Goal: Task Accomplishment & Management: Use online tool/utility

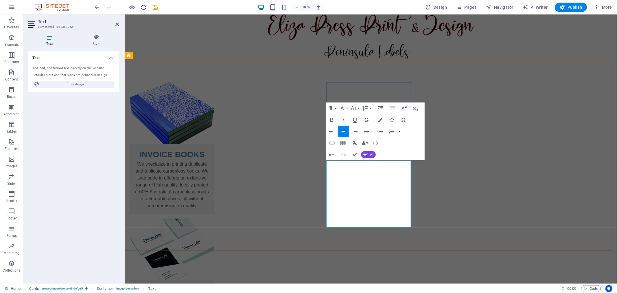
drag, startPoint x: 495, startPoint y: 166, endPoint x: 377, endPoint y: 200, distance: 123.5
drag, startPoint x: 376, startPoint y: 186, endPoint x: 402, endPoint y: 220, distance: 43.2
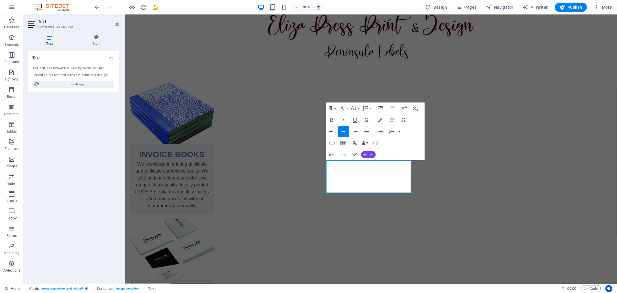
click at [372, 154] on span "AI" at bounding box center [371, 154] width 3 height 3
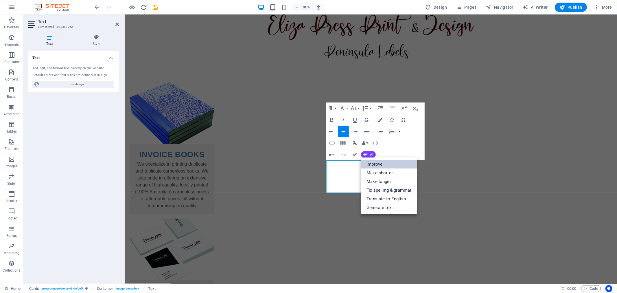
click at [372, 162] on link "Improve" at bounding box center [389, 164] width 56 height 9
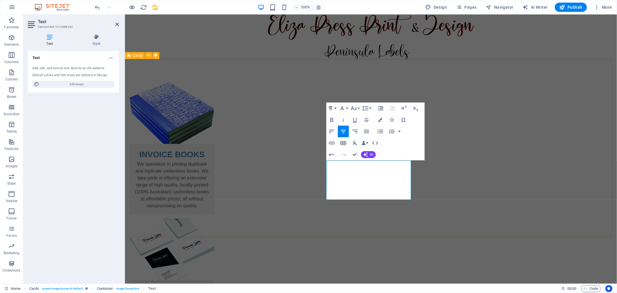
click at [365, 220] on div "INVOICE BOOKS We specialize in printing duplicate and triplicate carbonless boo…" at bounding box center [371, 272] width 492 height 426
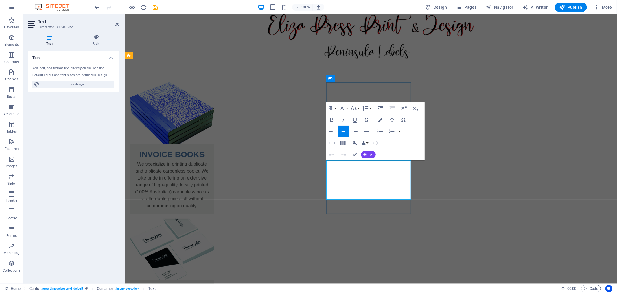
drag, startPoint x: 336, startPoint y: 164, endPoint x: 386, endPoint y: 195, distance: 58.7
click at [354, 108] on icon "button" at bounding box center [353, 108] width 7 height 7
click at [358, 133] on link "24" at bounding box center [359, 134] width 21 height 9
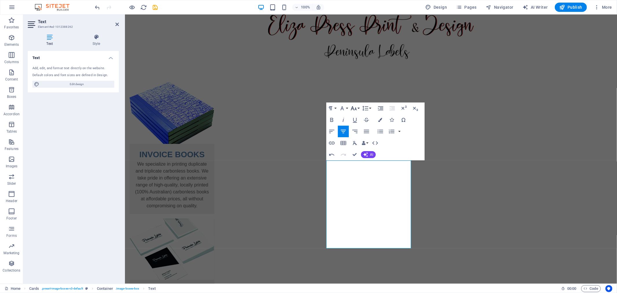
click at [354, 111] on icon "button" at bounding box center [353, 108] width 7 height 7
click at [357, 126] on link "18" at bounding box center [359, 125] width 21 height 9
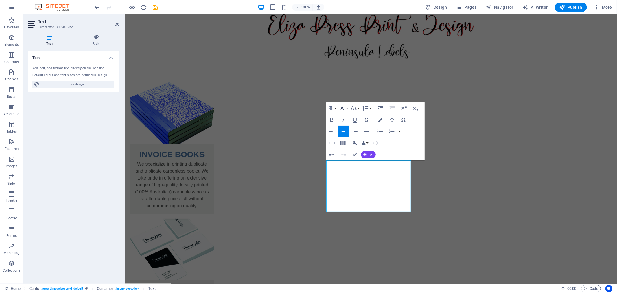
click at [343, 111] on icon "button" at bounding box center [342, 108] width 7 height 7
click at [348, 146] on link "Tahoma" at bounding box center [361, 145] width 46 height 9
click at [365, 152] on button "AI" at bounding box center [368, 154] width 15 height 7
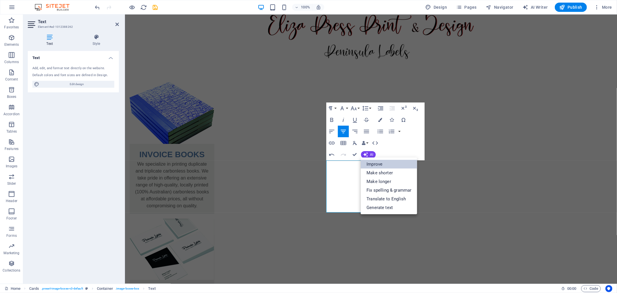
click at [378, 164] on link "Improve" at bounding box center [389, 164] width 56 height 9
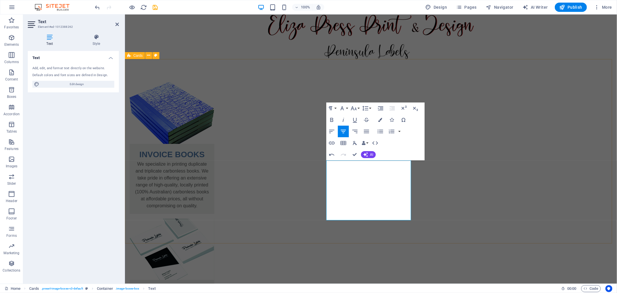
click at [306, 222] on div "INVOICE BOOKS We specialize in printing duplicate and triplicate carbonless boo…" at bounding box center [371, 282] width 492 height 446
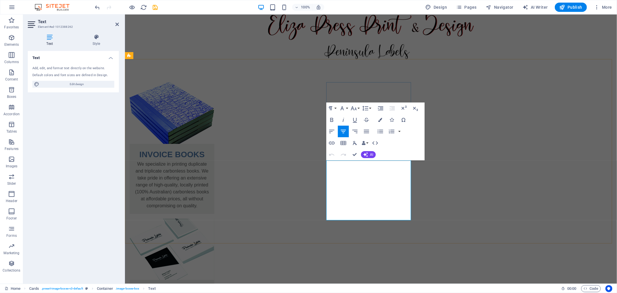
drag, startPoint x: 335, startPoint y: 163, endPoint x: 386, endPoint y: 213, distance: 71.2
click at [344, 108] on icon "button" at bounding box center [342, 108] width 7 height 7
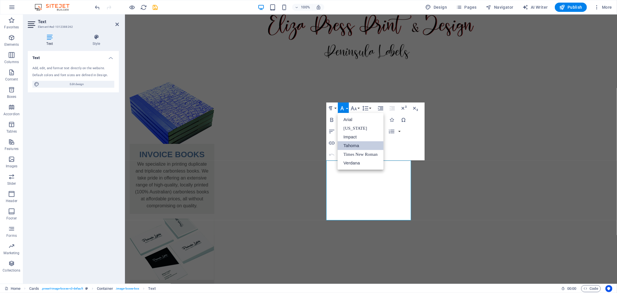
scroll to position [0, 0]
click at [344, 119] on link "Arial" at bounding box center [361, 119] width 46 height 9
click at [370, 154] on span "AI" at bounding box center [371, 154] width 3 height 3
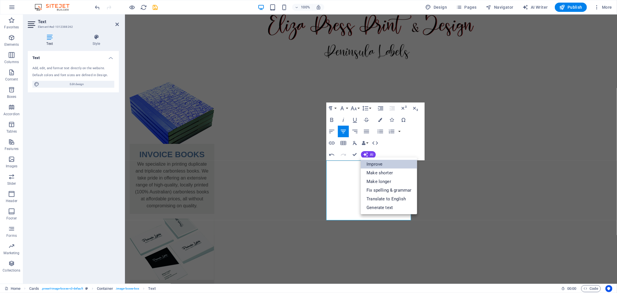
click at [377, 162] on link "Improve" at bounding box center [389, 164] width 56 height 9
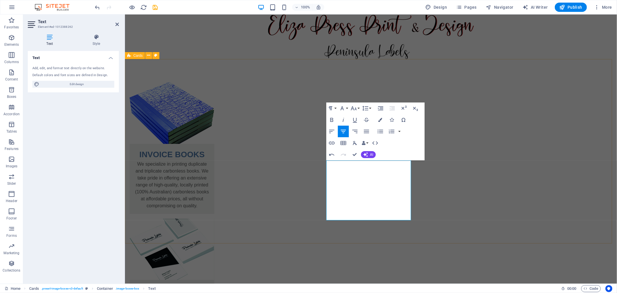
click at [395, 229] on div "INVOICE BOOKS We specialize in printing duplicate and triplicate carbonless boo…" at bounding box center [371, 282] width 492 height 446
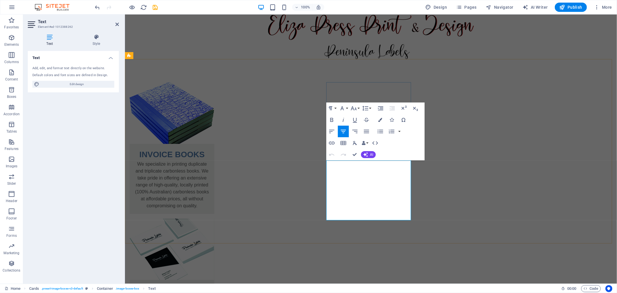
drag, startPoint x: 334, startPoint y: 165, endPoint x: 388, endPoint y: 211, distance: 71.2
click at [333, 120] on icon "button" at bounding box center [331, 120] width 3 height 4
click at [340, 119] on icon "button" at bounding box center [343, 119] width 7 height 7
click at [352, 119] on icon "button" at bounding box center [354, 119] width 7 height 7
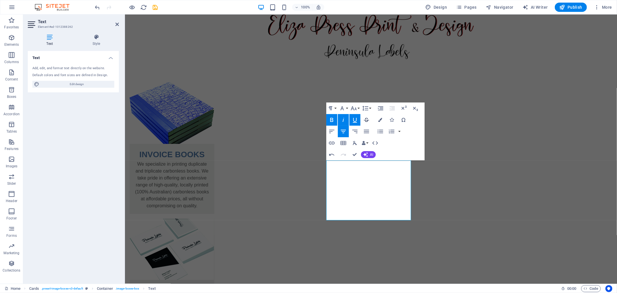
click at [366, 120] on icon "button" at bounding box center [366, 119] width 7 height 7
click at [354, 120] on icon "button" at bounding box center [354, 119] width 7 height 7
click at [346, 121] on icon "button" at bounding box center [343, 119] width 7 height 7
click at [329, 120] on icon "button" at bounding box center [331, 119] width 7 height 7
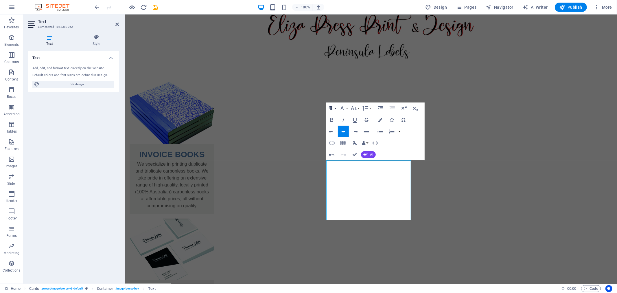
click at [335, 108] on button "Paragraph Format" at bounding box center [331, 108] width 11 height 12
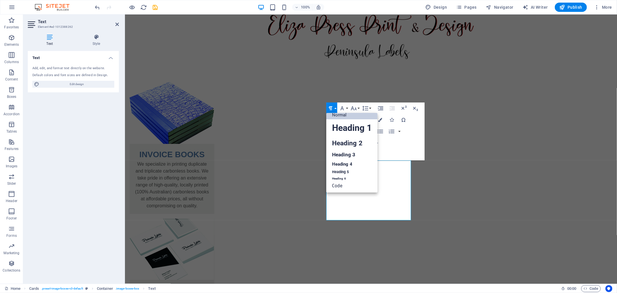
scroll to position [4, 0]
click at [337, 148] on link "Heading 2" at bounding box center [351, 143] width 51 height 13
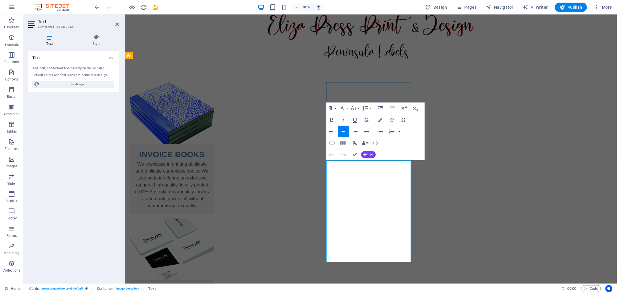
drag, startPoint x: 333, startPoint y: 169, endPoint x: 388, endPoint y: 258, distance: 104.4
click at [333, 143] on icon "button" at bounding box center [331, 142] width 7 height 7
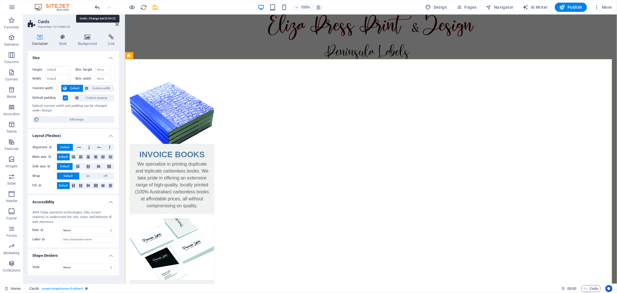
click at [97, 5] on icon "undo" at bounding box center [97, 7] width 7 height 7
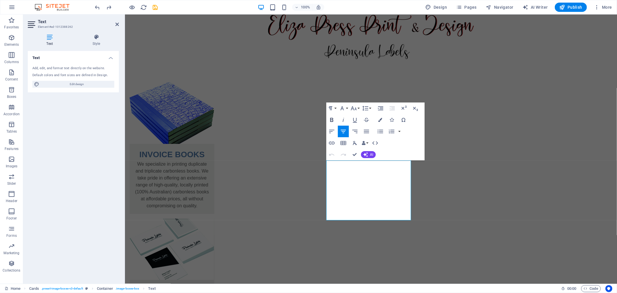
click at [331, 119] on icon "button" at bounding box center [331, 120] width 3 height 4
drag, startPoint x: 332, startPoint y: 163, endPoint x: 397, endPoint y: 207, distance: 78.8
click at [346, 108] on button "Font Family" at bounding box center [343, 108] width 11 height 12
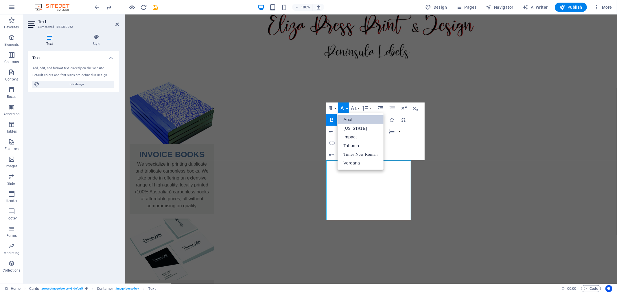
scroll to position [0, 0]
click at [353, 163] on link "Verdana" at bounding box center [361, 162] width 46 height 9
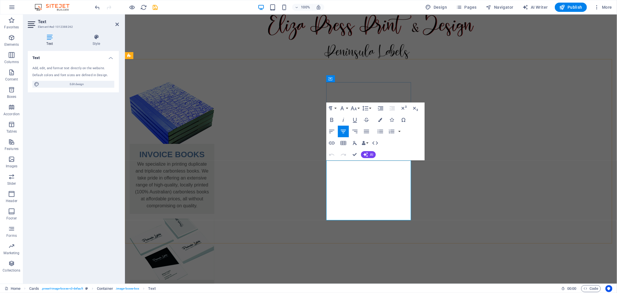
drag, startPoint x: 332, startPoint y: 164, endPoint x: 397, endPoint y: 212, distance: 80.8
click at [354, 105] on icon "button" at bounding box center [353, 108] width 7 height 7
click at [358, 114] on link "14" at bounding box center [359, 116] width 21 height 9
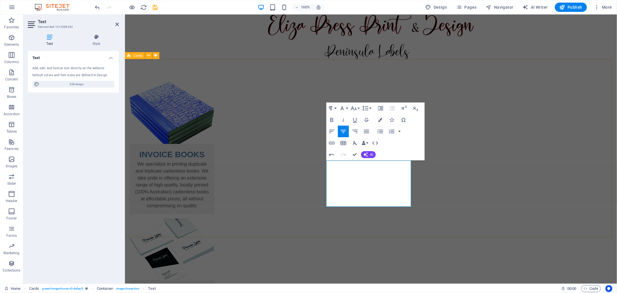
click at [375, 228] on div "INVOICE BOOKS We specialize in printing duplicate and triplicate carbonless boo…" at bounding box center [371, 272] width 492 height 426
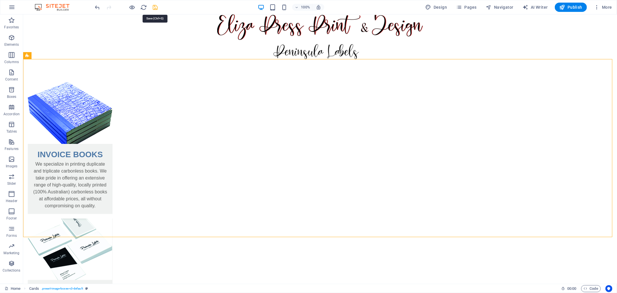
click at [152, 7] on icon "save" at bounding box center [155, 7] width 7 height 7
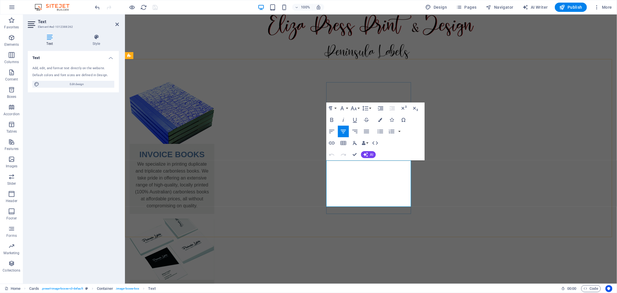
drag, startPoint x: 336, startPoint y: 166, endPoint x: 398, endPoint y: 197, distance: 68.9
click at [352, 108] on icon "button" at bounding box center [353, 108] width 7 height 7
click at [357, 177] on link "72" at bounding box center [359, 177] width 21 height 9
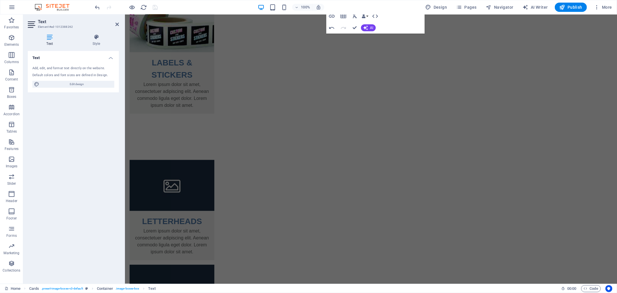
scroll to position [1205, 0]
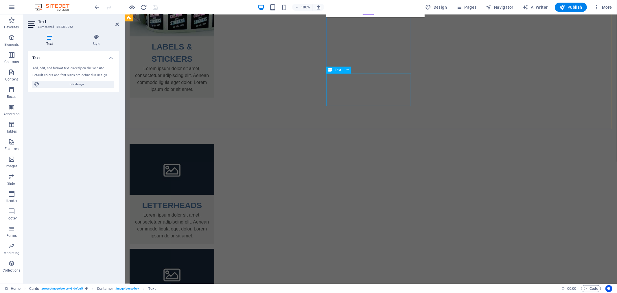
drag, startPoint x: 350, startPoint y: 166, endPoint x: 410, endPoint y: 100, distance: 88.8
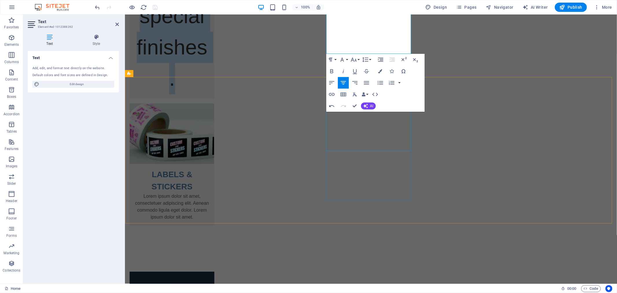
scroll to position [1076, 0]
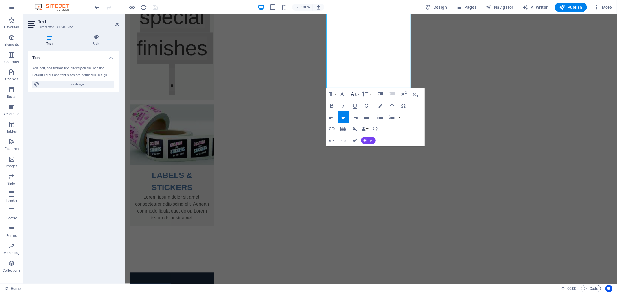
click at [356, 93] on icon "button" at bounding box center [353, 94] width 7 height 7
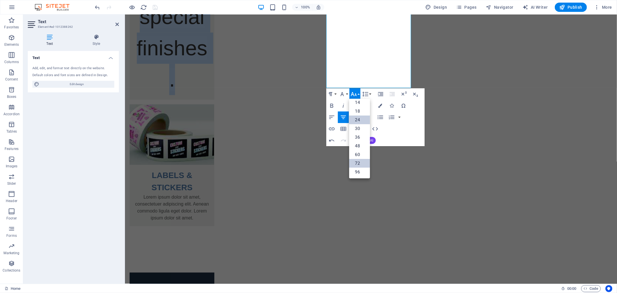
click at [355, 120] on link "24" at bounding box center [359, 119] width 21 height 9
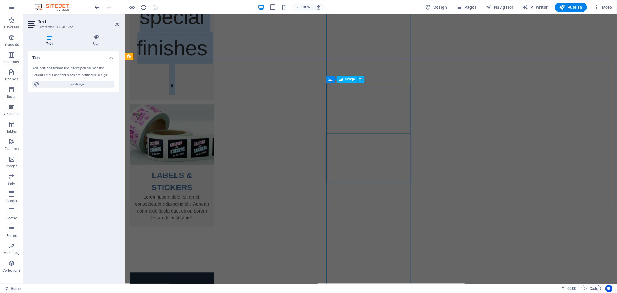
scroll to position [368, 0]
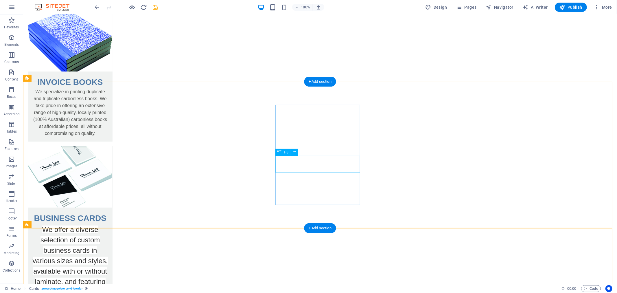
scroll to position [63, 0]
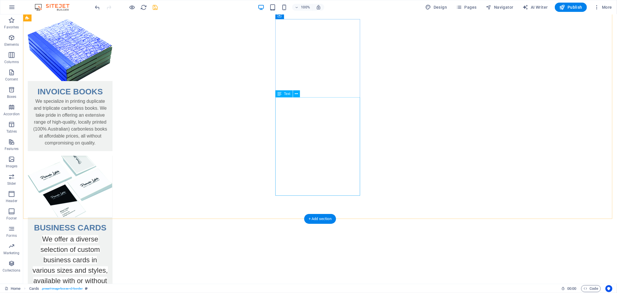
click at [112, 233] on div "We offer a diverse selection of custom business cards in various sizes and styl…" at bounding box center [69, 277] width 85 height 88
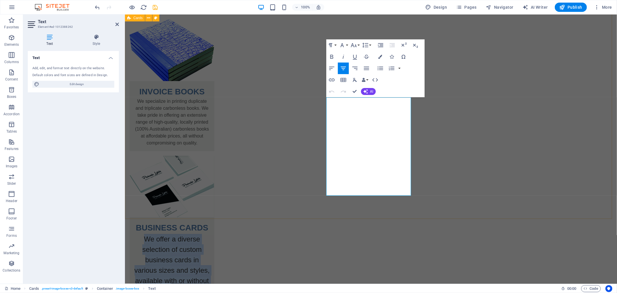
drag, startPoint x: 333, startPoint y: 101, endPoint x: 416, endPoint y: 191, distance: 122.6
click at [416, 191] on div "INVOICE BOOKS We specialize in printing duplicate and triplicate carbonless boo…" at bounding box center [371, 233] width 492 height 475
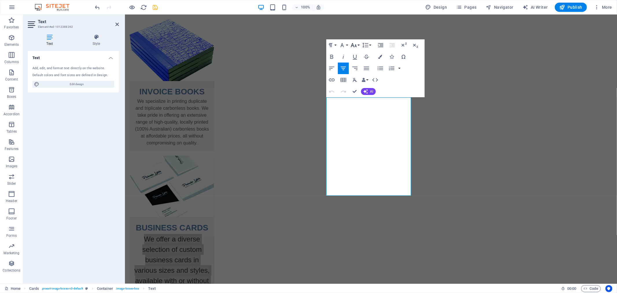
click at [355, 42] on icon "button" at bounding box center [353, 45] width 7 height 7
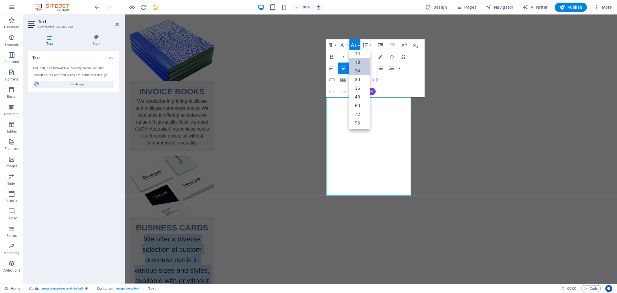
click at [360, 60] on link "18" at bounding box center [359, 62] width 21 height 9
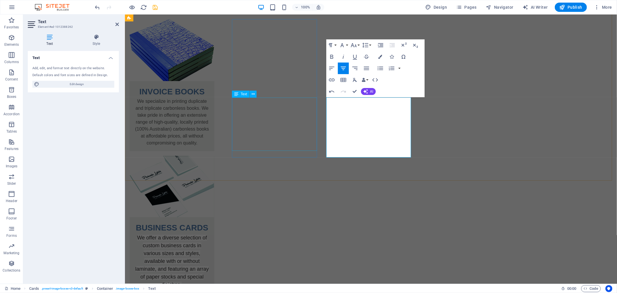
click at [214, 102] on div "We specialize in printing duplicate and triplicate carbonless books. We take pr…" at bounding box center [171, 123] width 85 height 53
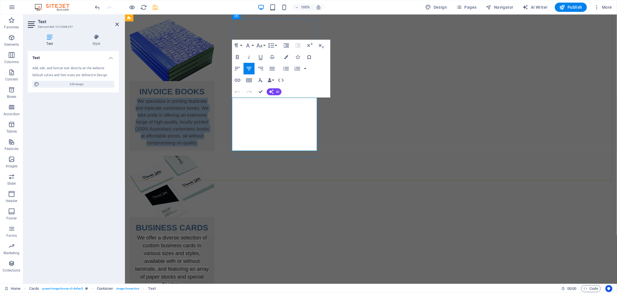
drag, startPoint x: 244, startPoint y: 115, endPoint x: 310, endPoint y: 144, distance: 73.2
click at [209, 144] on p "We specialize in printing duplicate and triplicate carbonless books. We take pr…" at bounding box center [171, 121] width 75 height 49
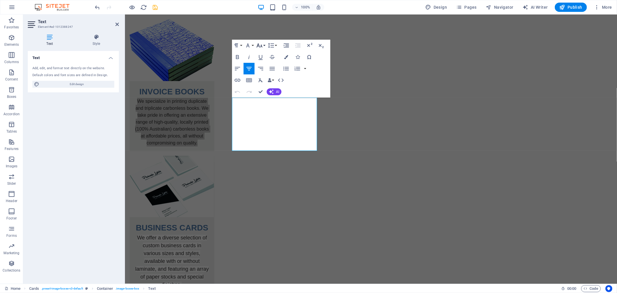
click at [262, 45] on icon "button" at bounding box center [259, 45] width 7 height 7
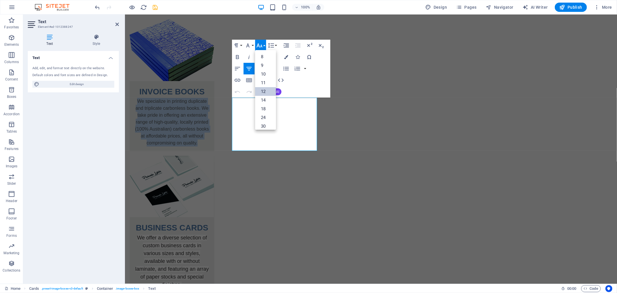
click at [267, 91] on link "12" at bounding box center [265, 91] width 21 height 9
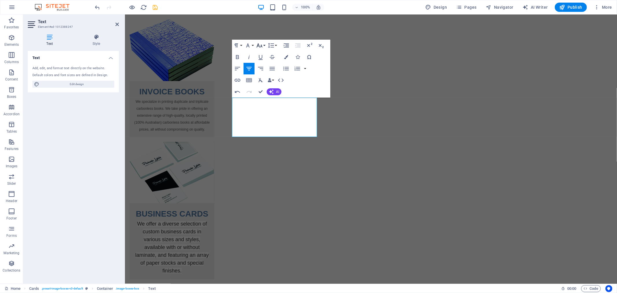
click at [263, 45] on icon "button" at bounding box center [259, 45] width 7 height 7
click at [265, 73] on link "24" at bounding box center [265, 76] width 21 height 9
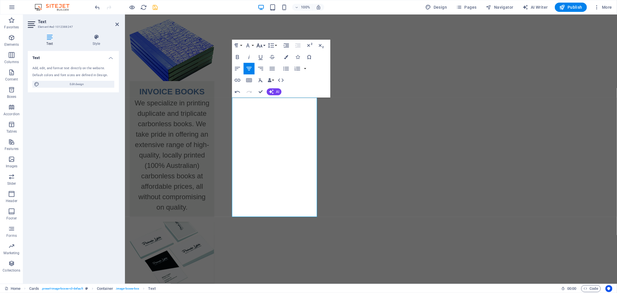
click at [260, 44] on icon "button" at bounding box center [259, 45] width 7 height 7
click at [267, 64] on link "18" at bounding box center [265, 62] width 21 height 9
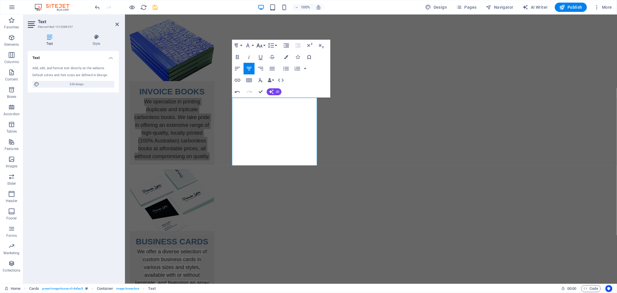
click at [264, 47] on button "Font Size" at bounding box center [260, 46] width 11 height 12
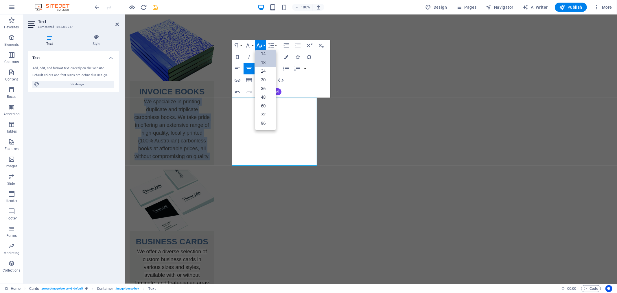
click at [264, 53] on link "14" at bounding box center [265, 53] width 21 height 9
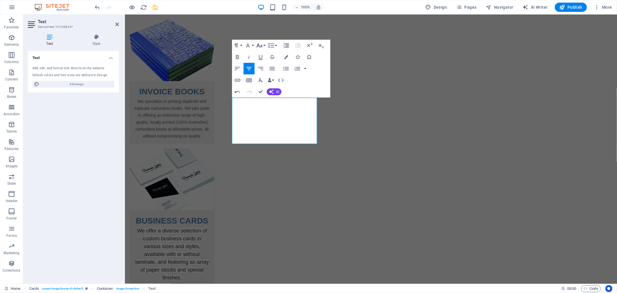
click at [262, 44] on icon "button" at bounding box center [259, 45] width 7 height 7
click at [265, 64] on link "18" at bounding box center [265, 62] width 21 height 9
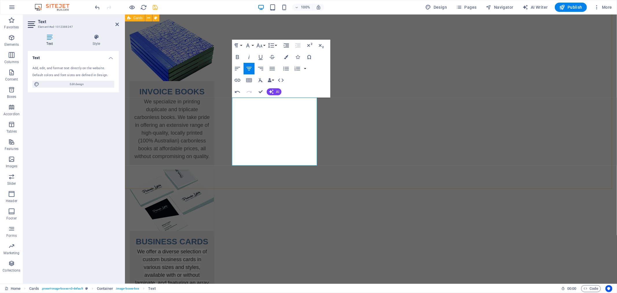
click at [311, 172] on div "INVOICE BOOKS We specialize in printing duplicate and triplicate carbonless boo…" at bounding box center [371, 226] width 492 height 460
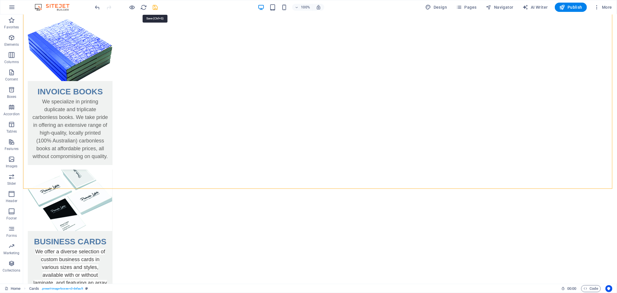
click at [155, 7] on icon "save" at bounding box center [155, 7] width 7 height 7
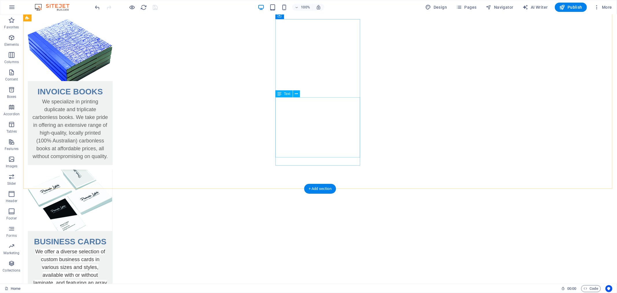
click at [112, 247] on div "We offer a diverse selection of custom business cards in various sizes and styl…" at bounding box center [69, 276] width 85 height 59
click at [299, 94] on button at bounding box center [296, 93] width 7 height 7
click at [476, 152] on div "INVOICE BOOKS We specialize in printing duplicate and triplicate carbonless boo…" at bounding box center [320, 226] width 594 height 460
